Goal: Navigation & Orientation: Find specific page/section

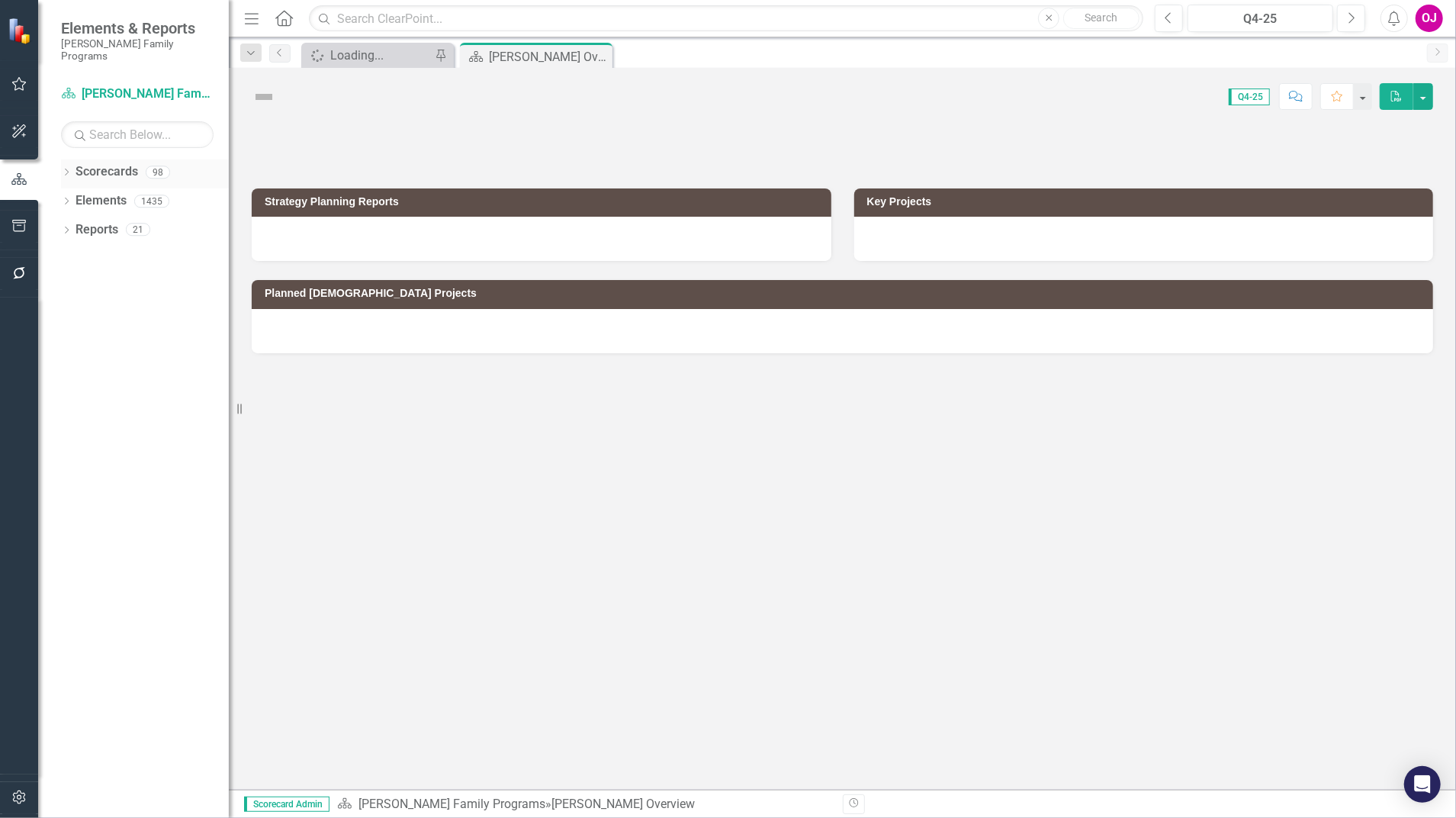
click at [64, 170] on icon "Dropdown" at bounding box center [66, 173] width 11 height 8
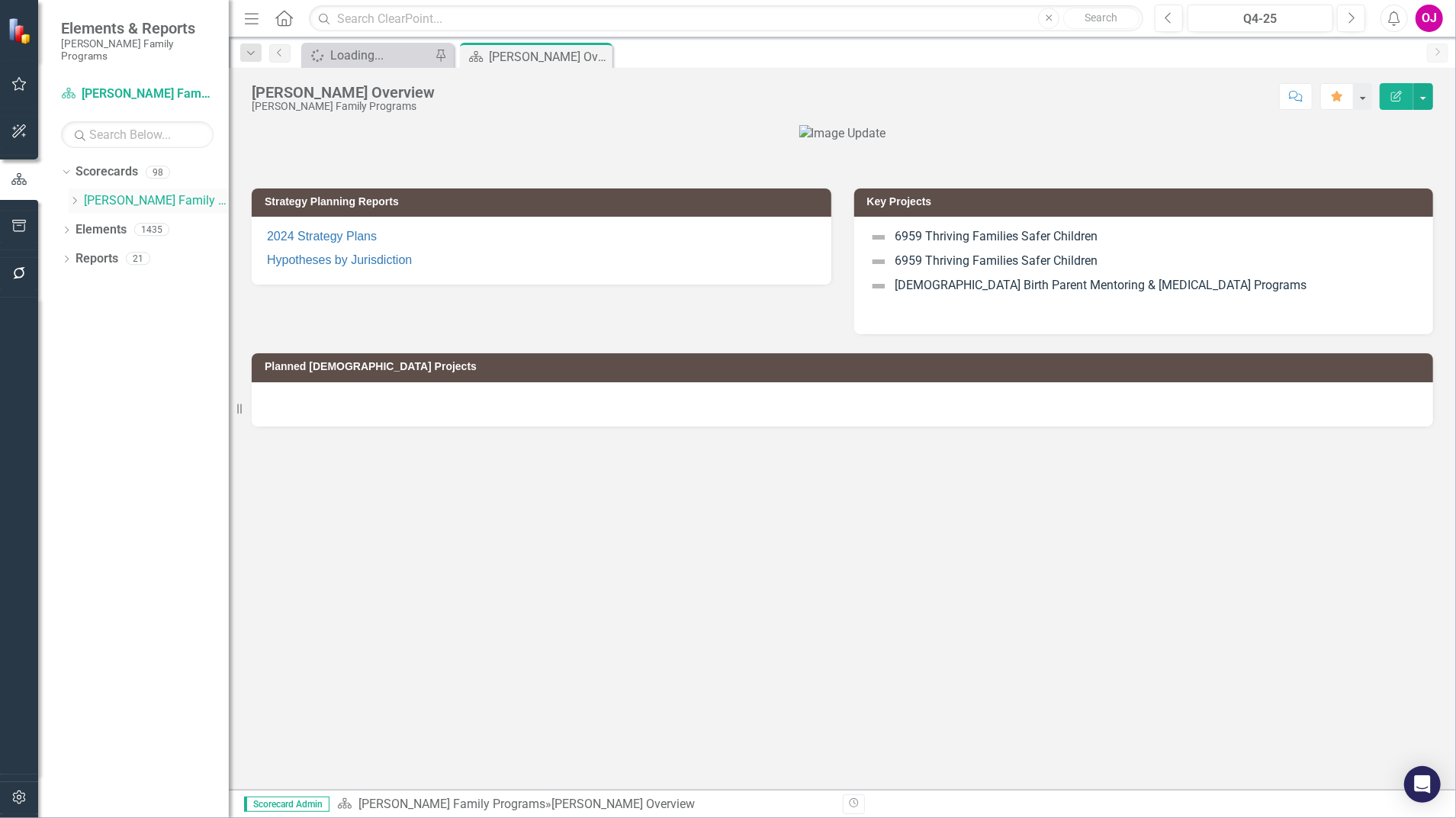
click at [73, 196] on icon "Dropdown" at bounding box center [74, 201] width 12 height 9
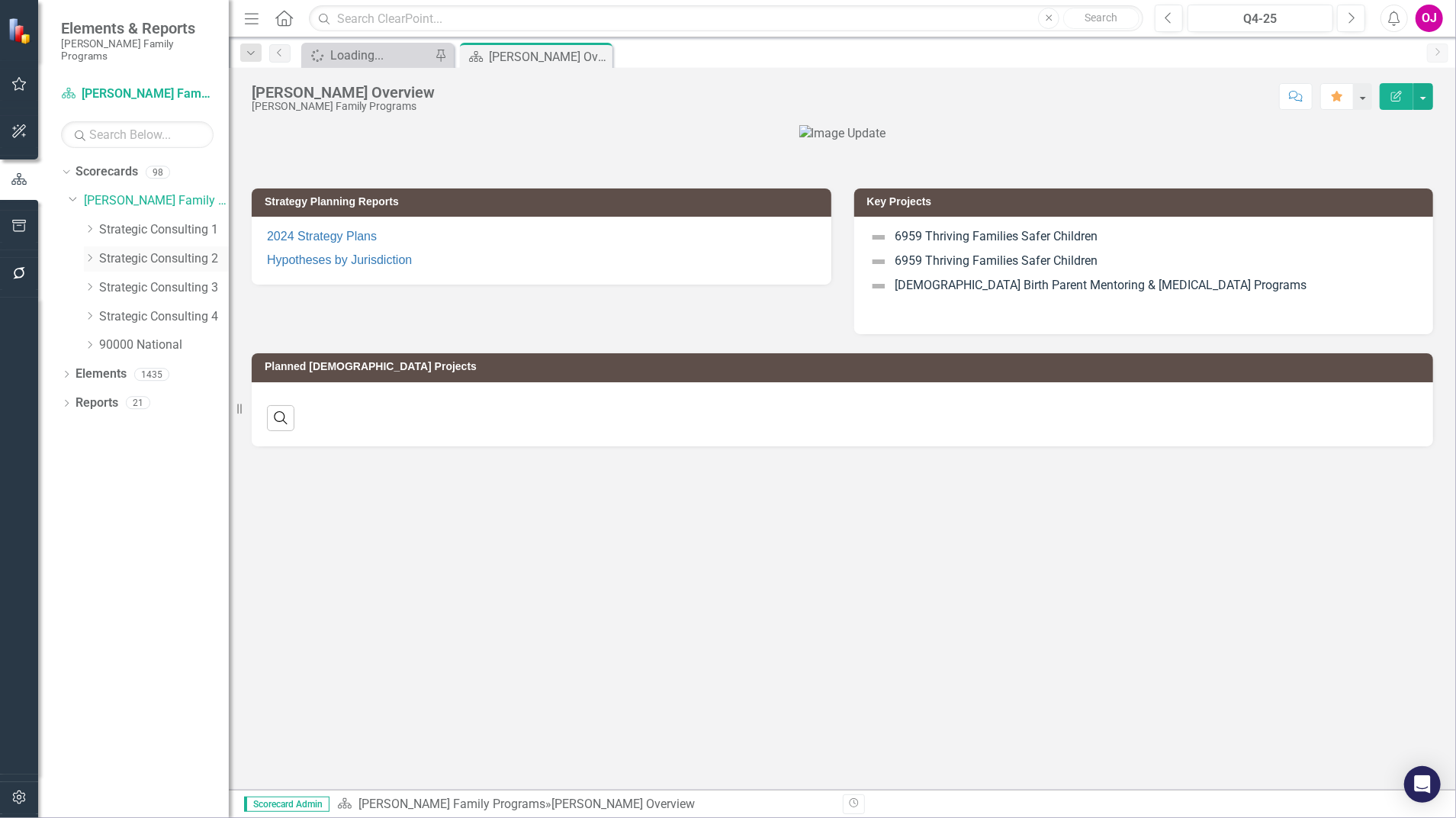
click at [88, 253] on icon "Dropdown" at bounding box center [89, 258] width 12 height 9
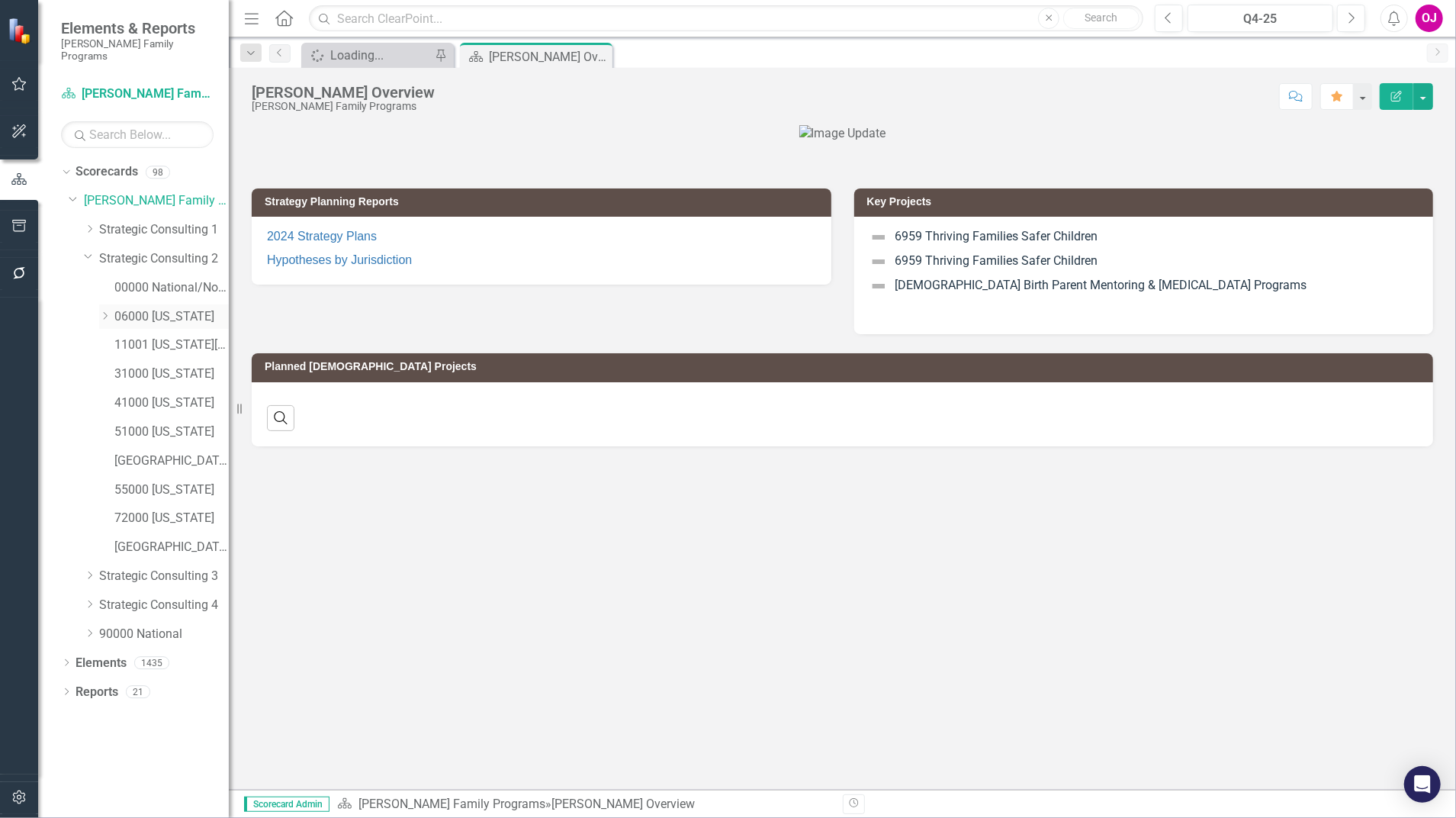
click at [105, 311] on icon "Dropdown" at bounding box center [104, 316] width 12 height 9
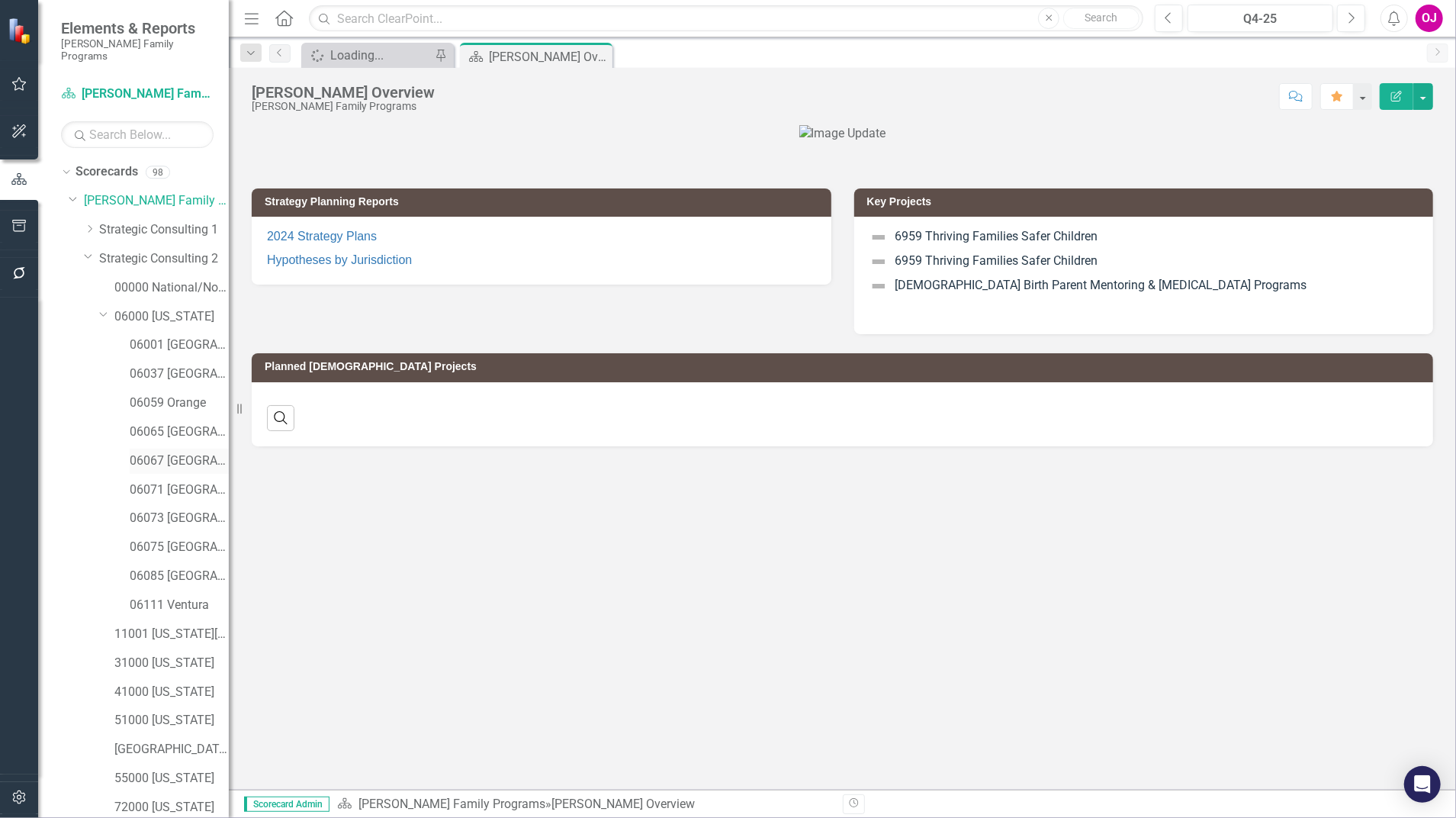
click at [150, 452] on link "06067 [GEOGRAPHIC_DATA]" at bounding box center [179, 460] width 99 height 17
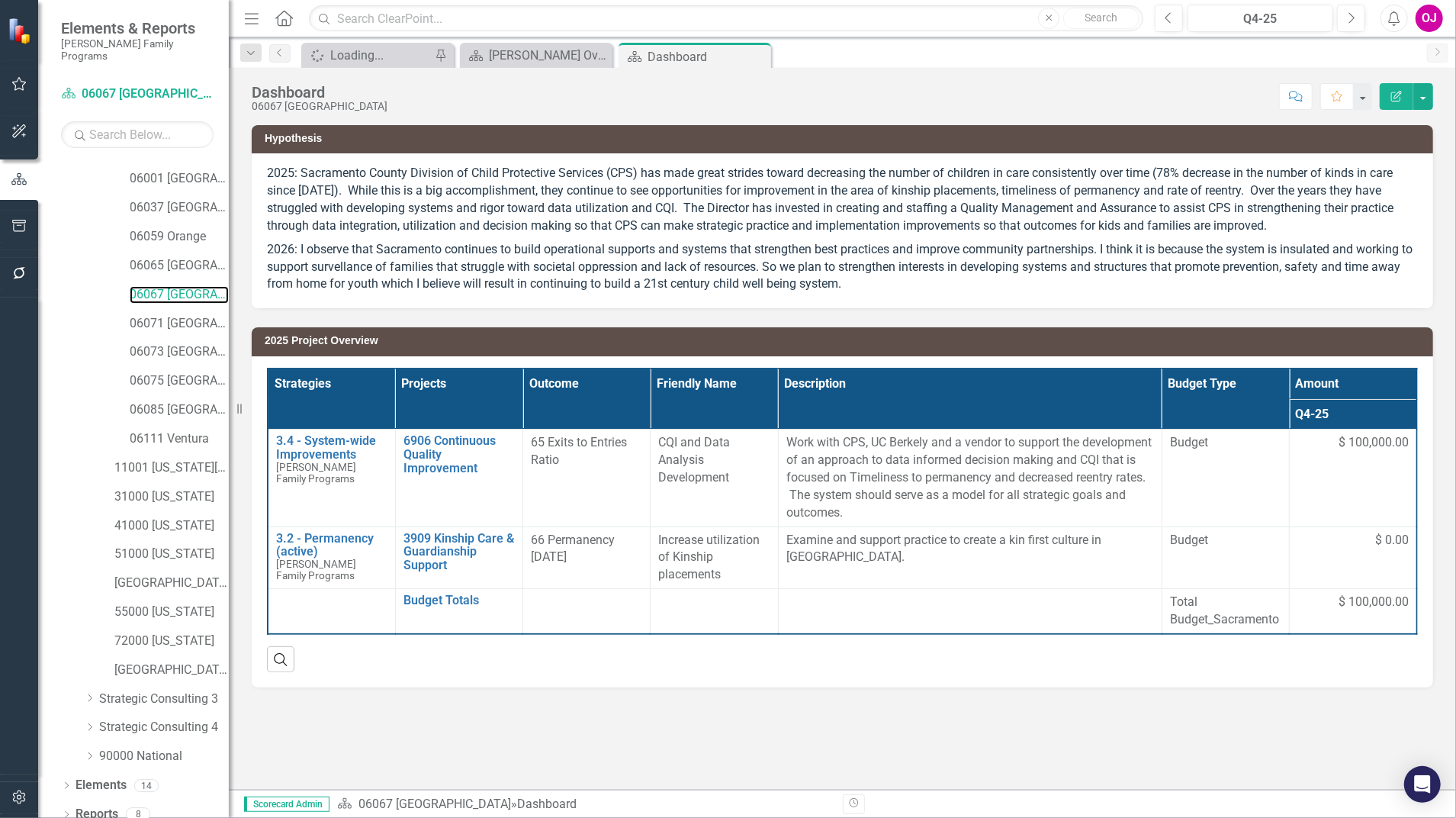
scroll to position [166, 0]
click at [68, 811] on icon at bounding box center [66, 814] width 4 height 7
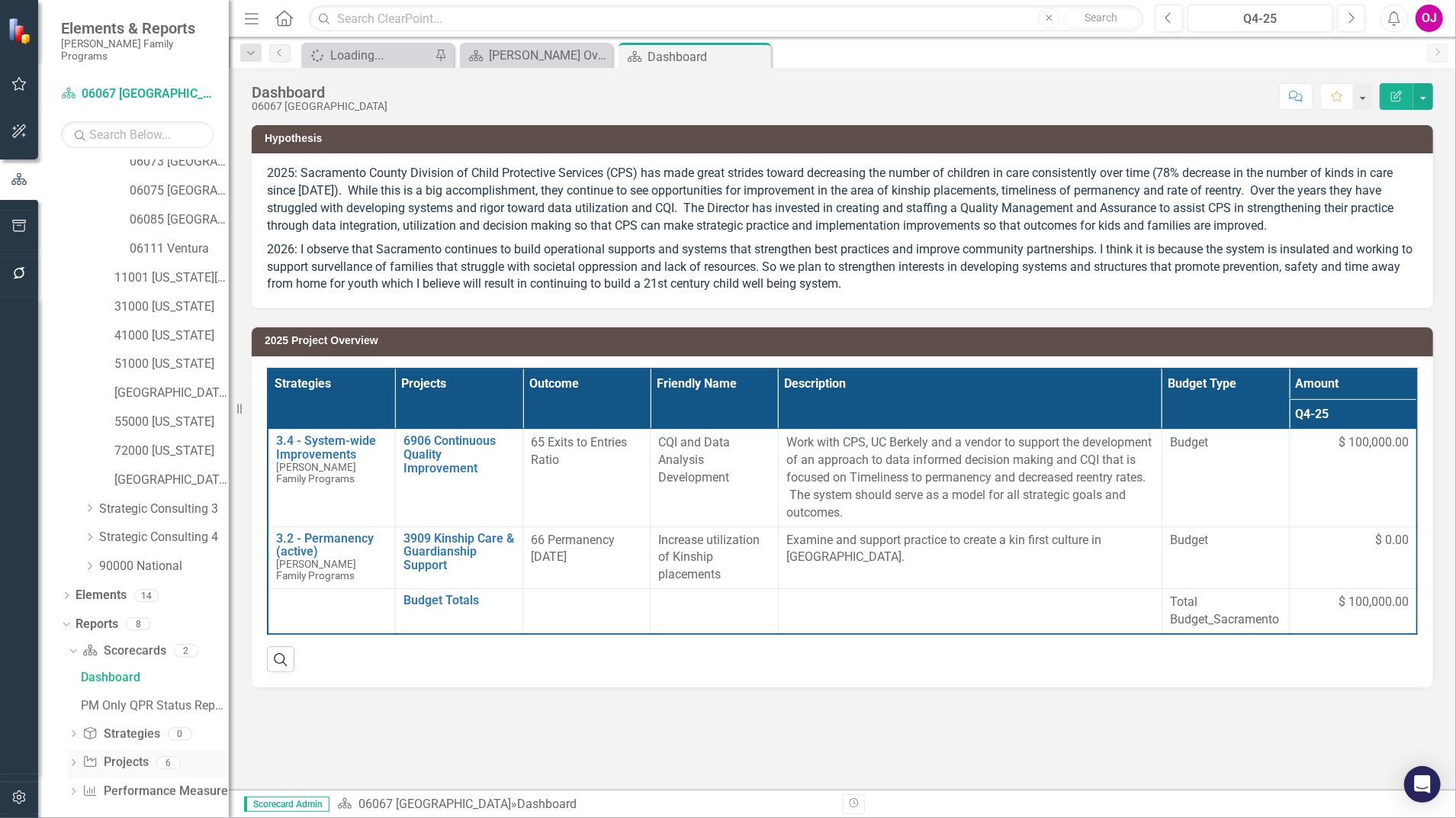
click at [74, 759] on icon at bounding box center [74, 763] width 4 height 7
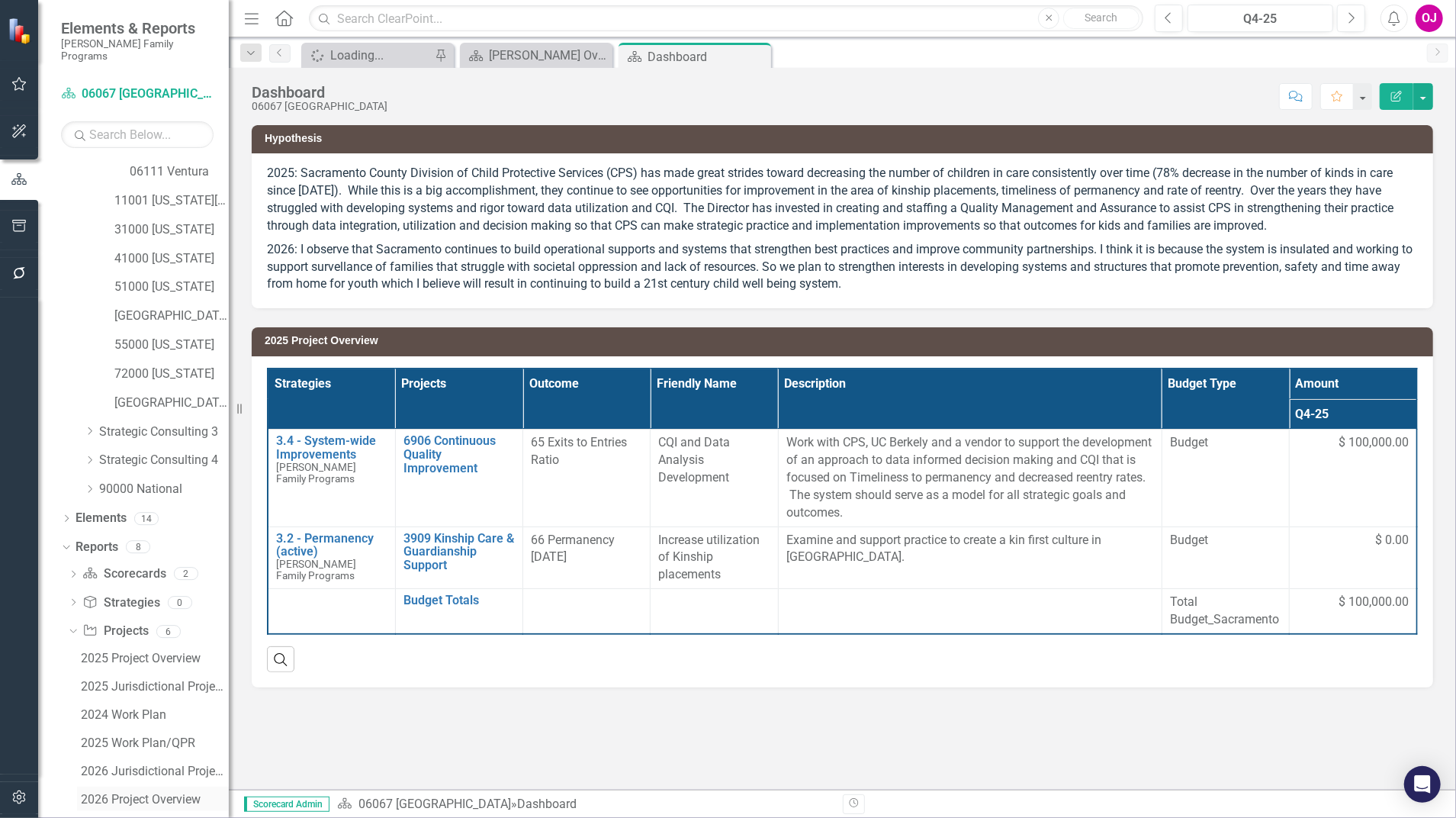
scroll to position [469, 0]
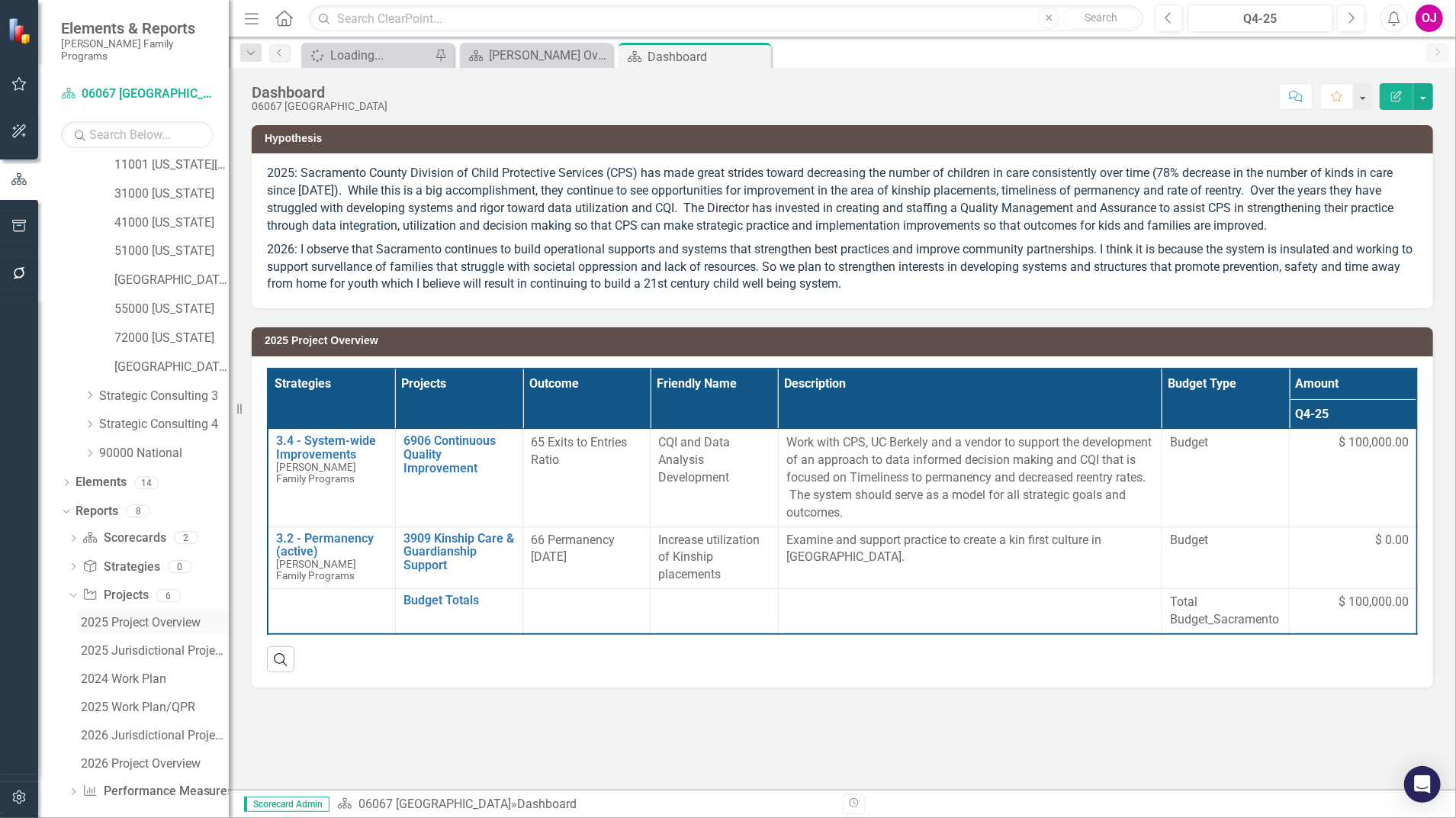
click at [136, 616] on div "2025 Project Overview" at bounding box center [154, 622] width 148 height 14
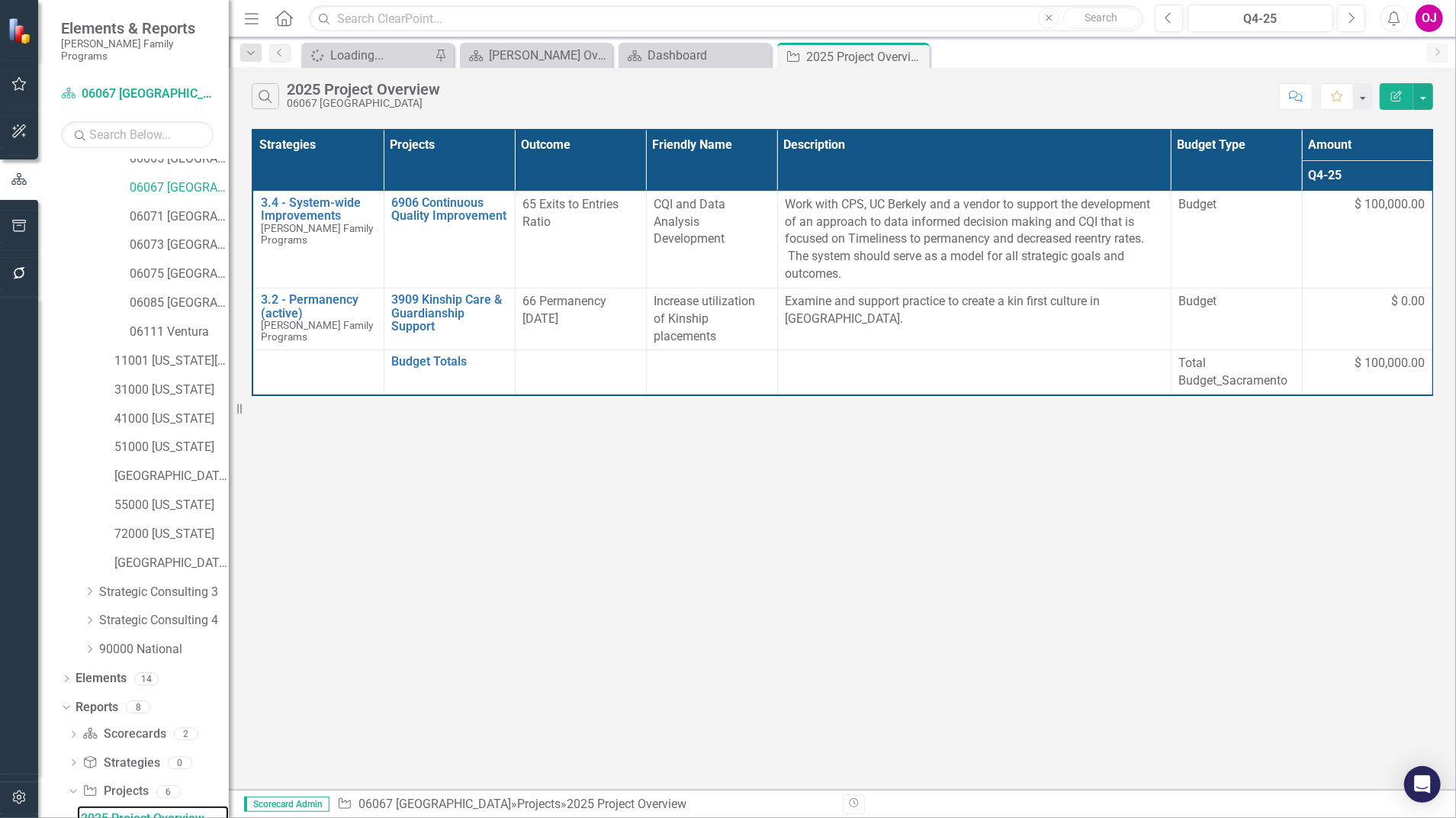
scroll to position [273, 0]
